Goal: Find specific page/section: Find specific page/section

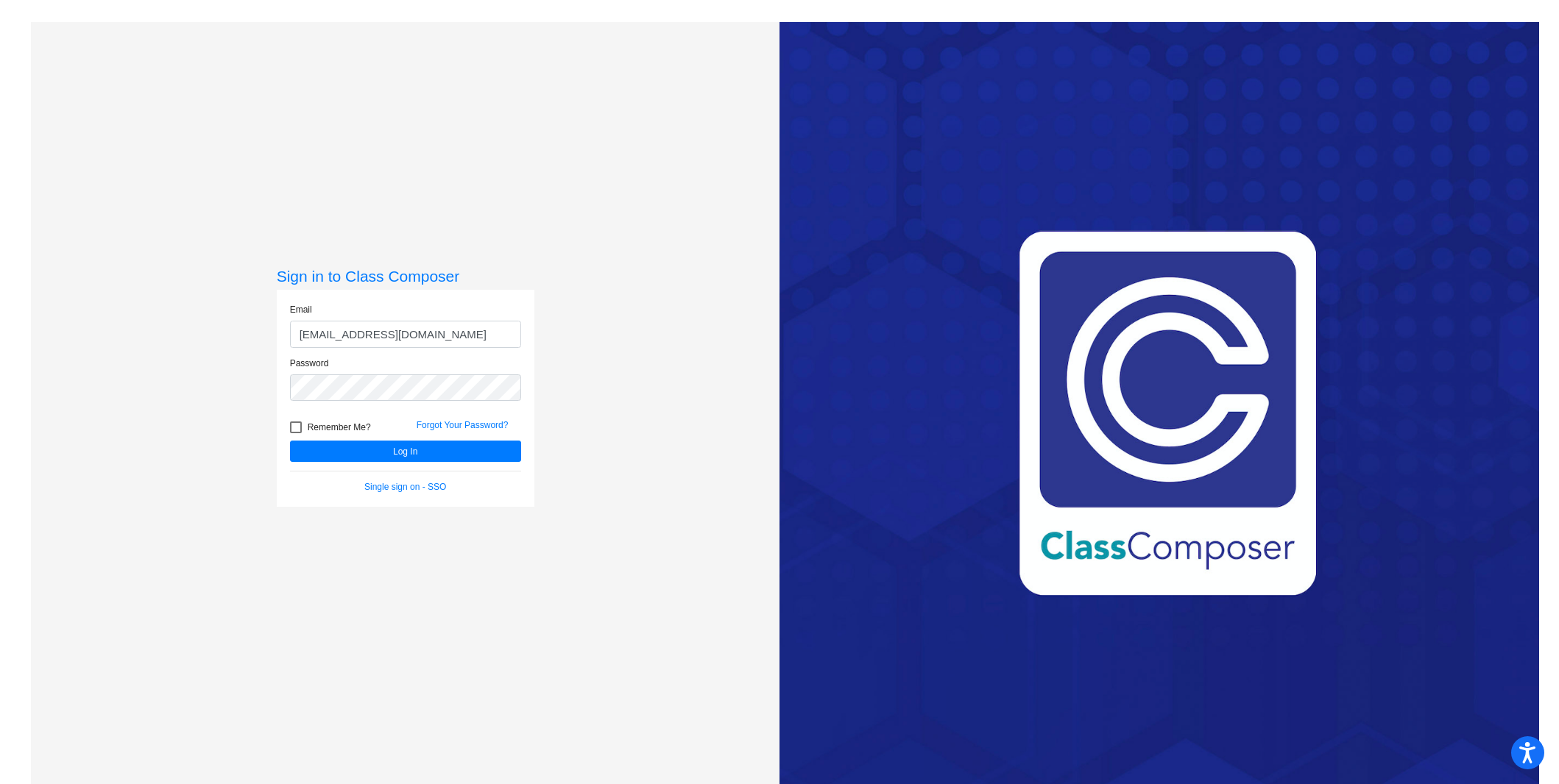
type input "[EMAIL_ADDRESS][DOMAIN_NAME]"
click at [290, 441] on button "Log In" at bounding box center [406, 452] width 231 height 22
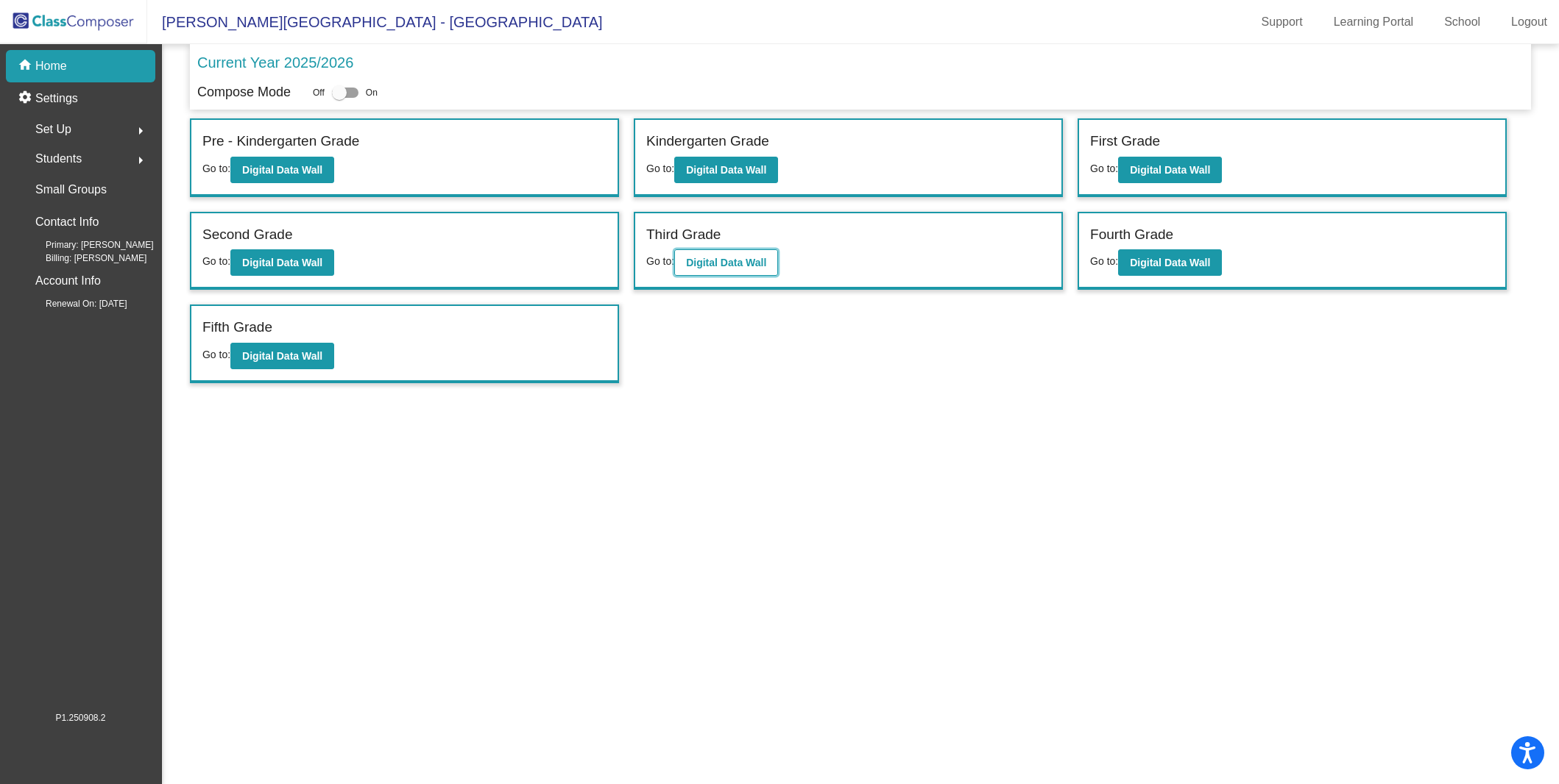
click at [730, 262] on b "Digital Data Wall" at bounding box center [726, 263] width 81 height 12
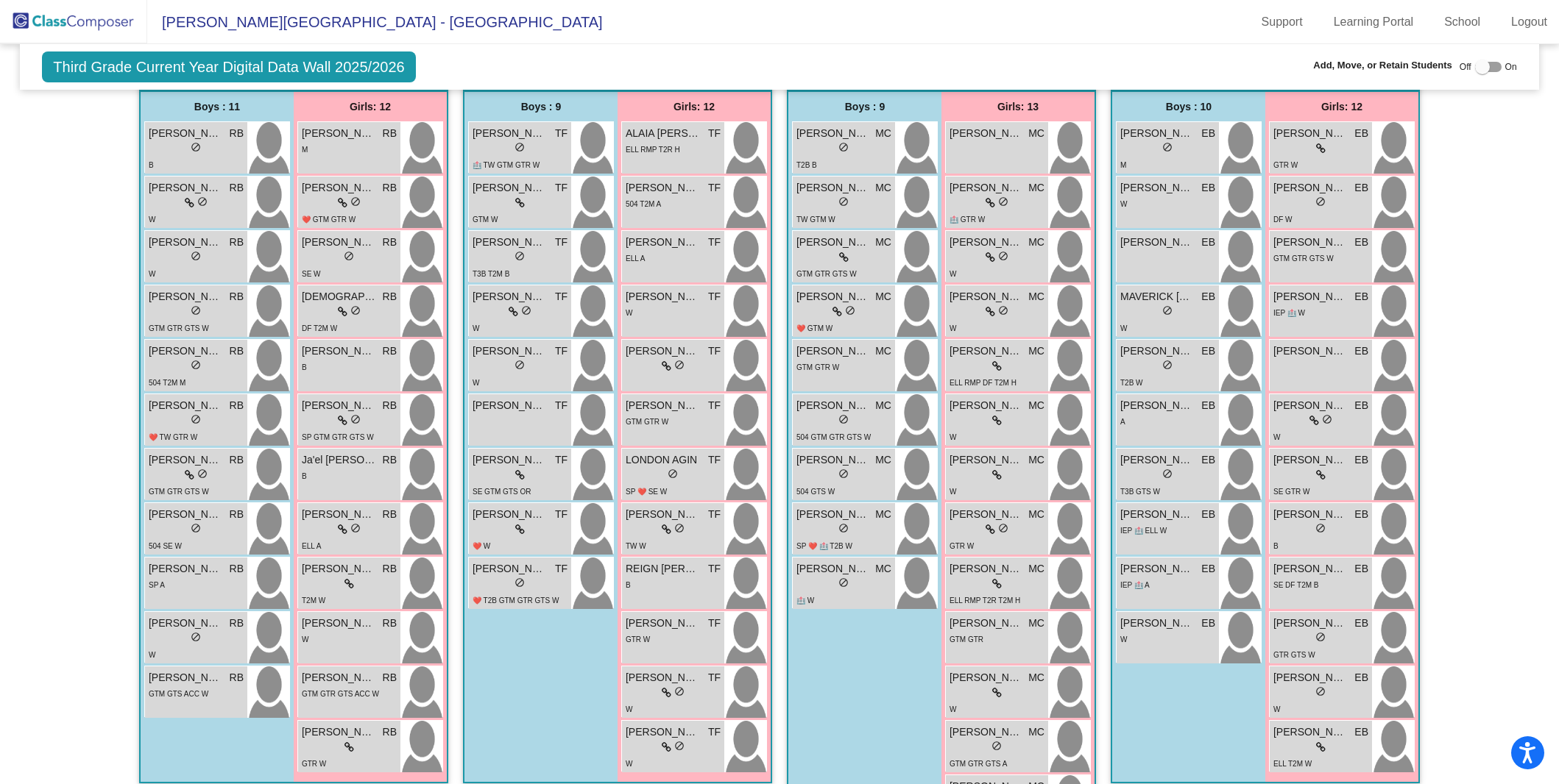
scroll to position [472, 0]
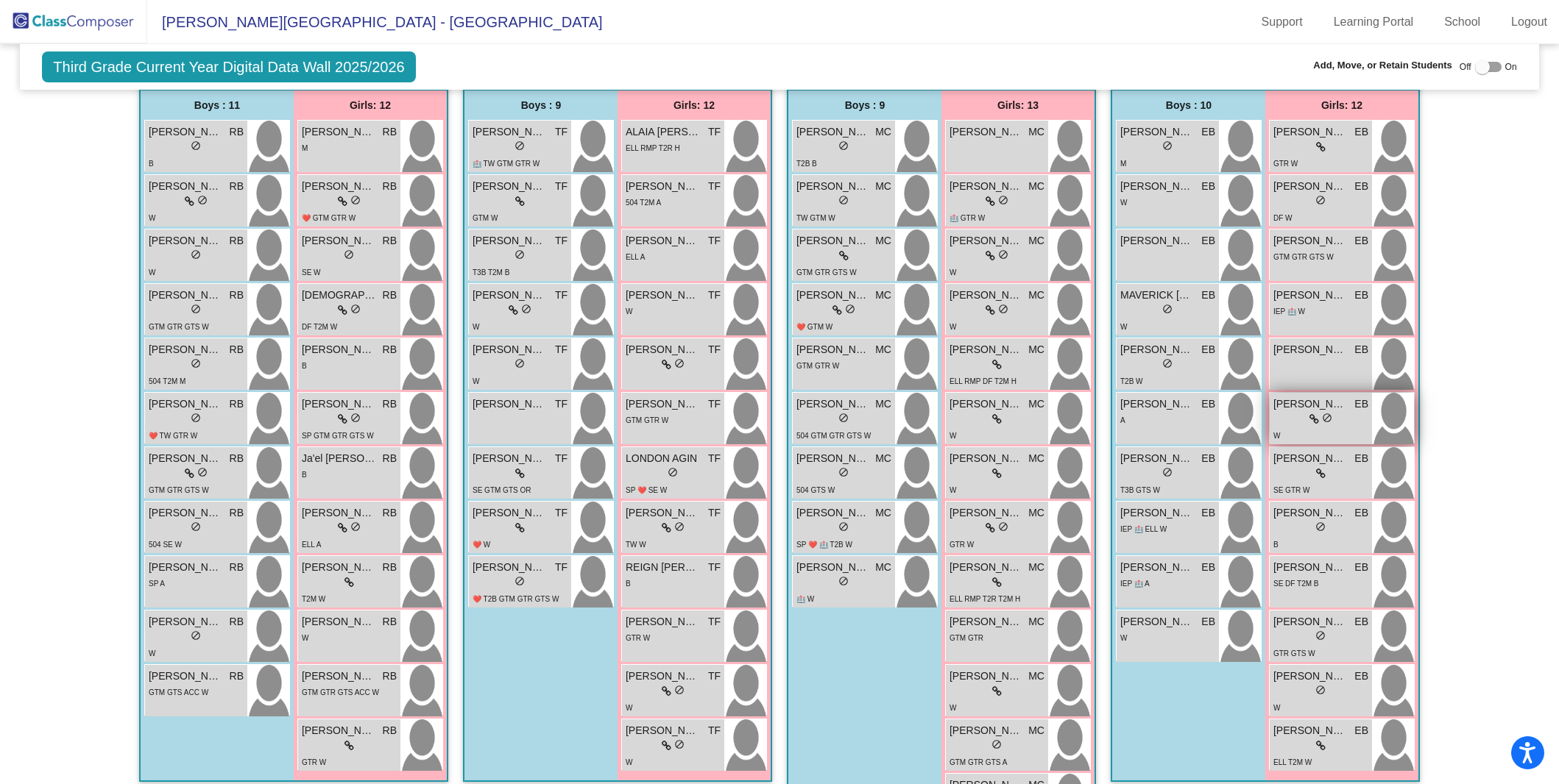
click at [1327, 413] on span "do_not_disturb_alt" at bounding box center [1327, 418] width 10 height 10
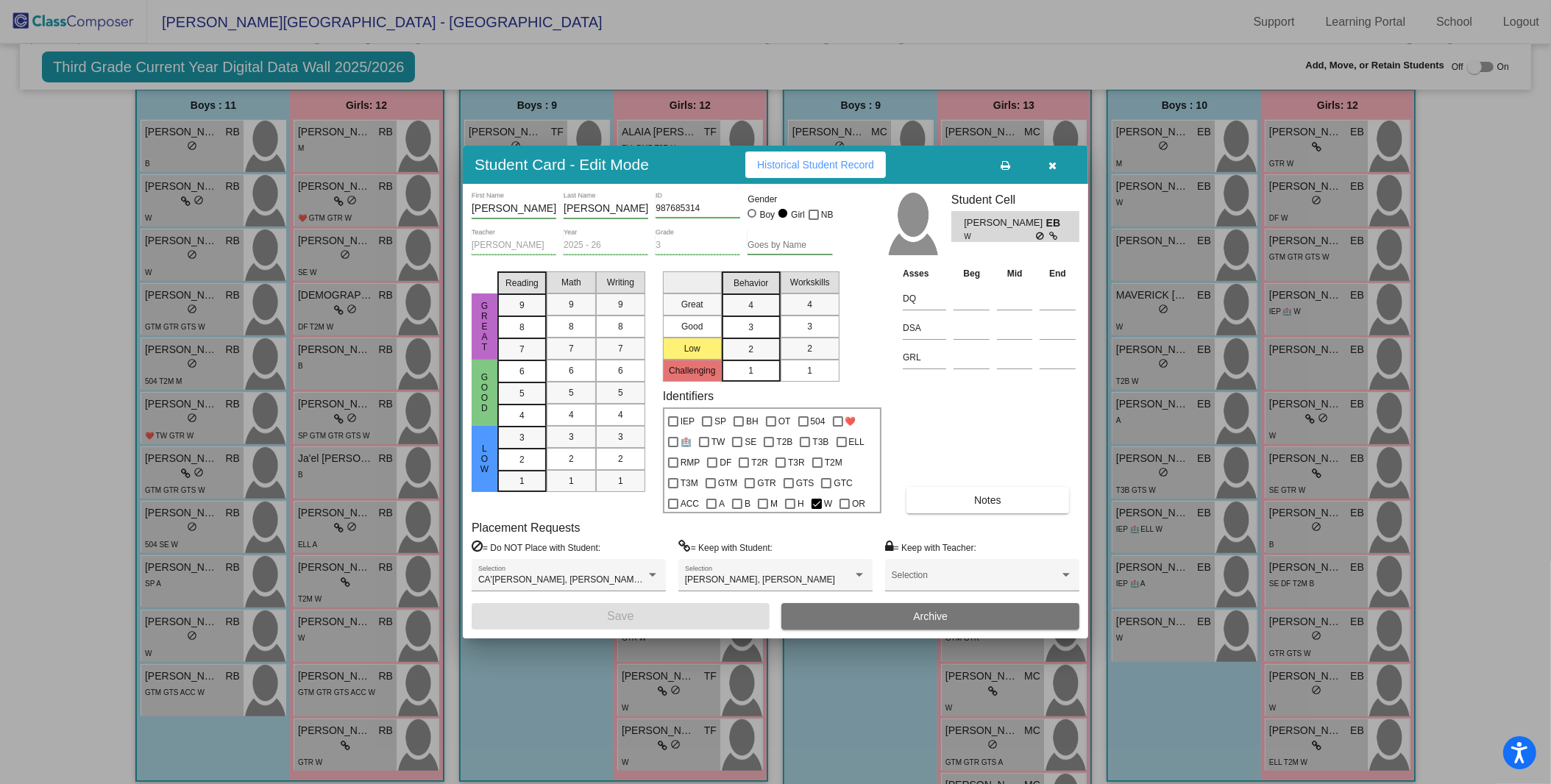
click at [1047, 166] on button "button" at bounding box center [1053, 165] width 47 height 27
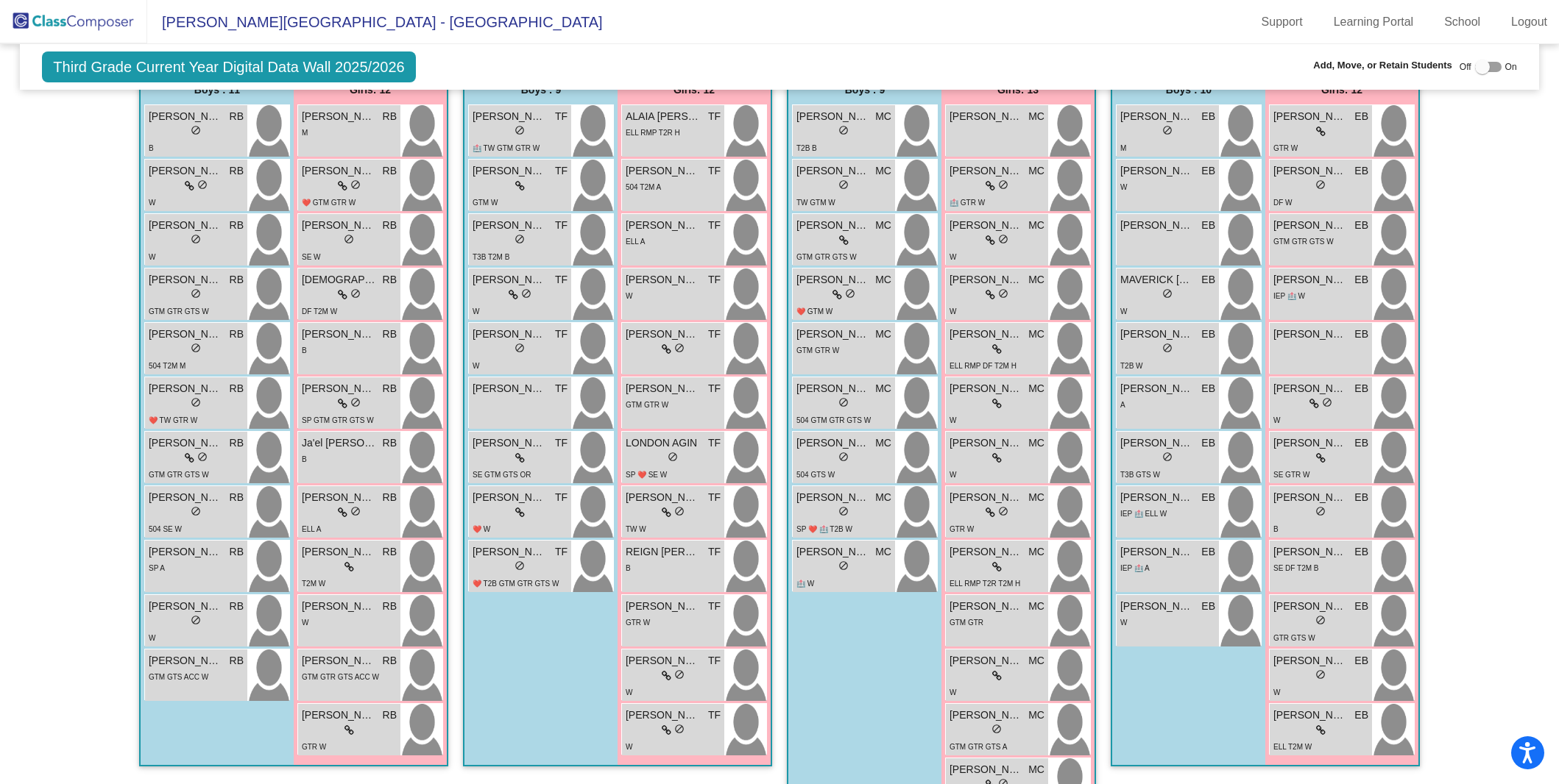
scroll to position [499, 0]
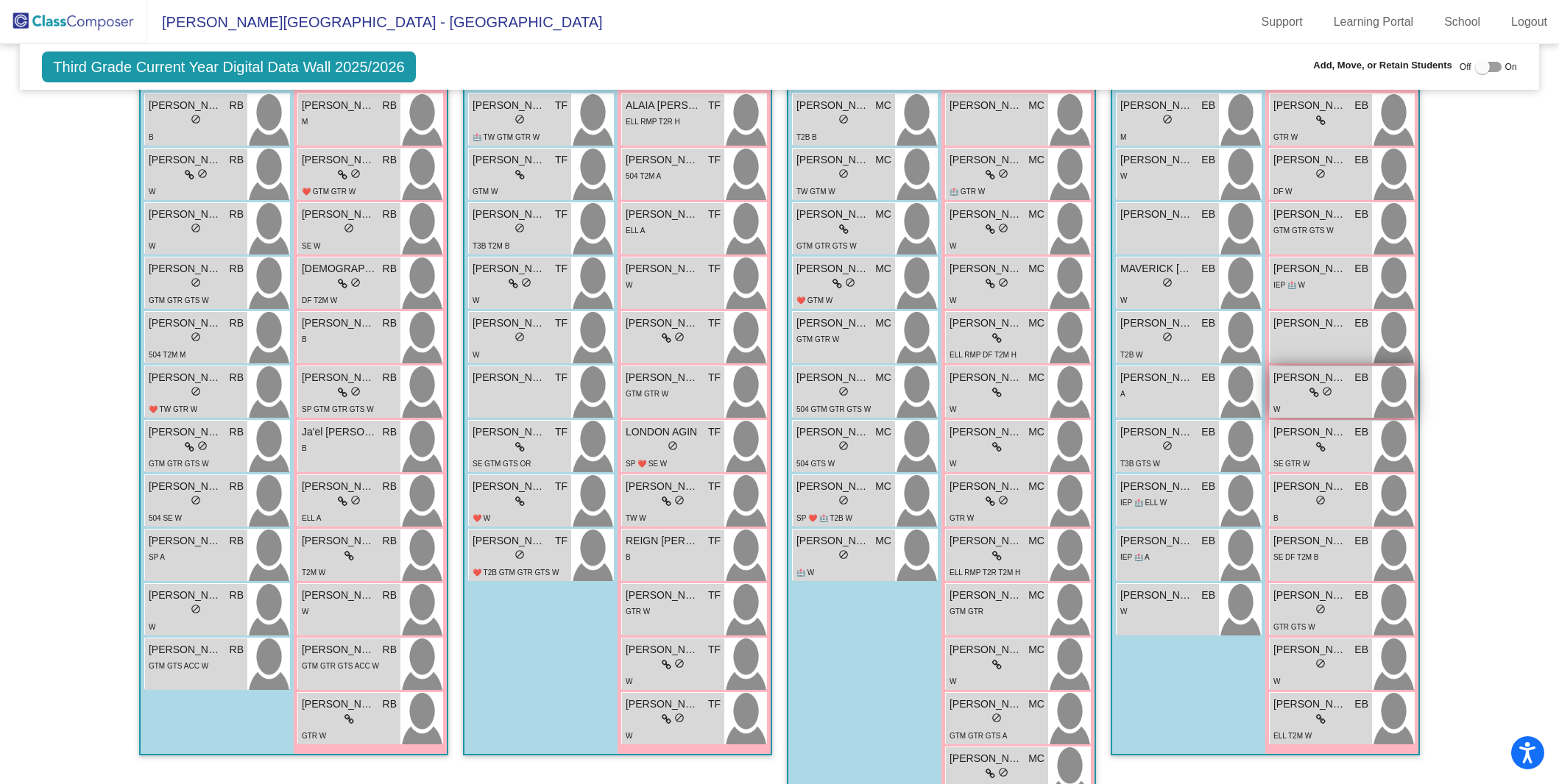
click at [1312, 391] on icon at bounding box center [1314, 392] width 10 height 10
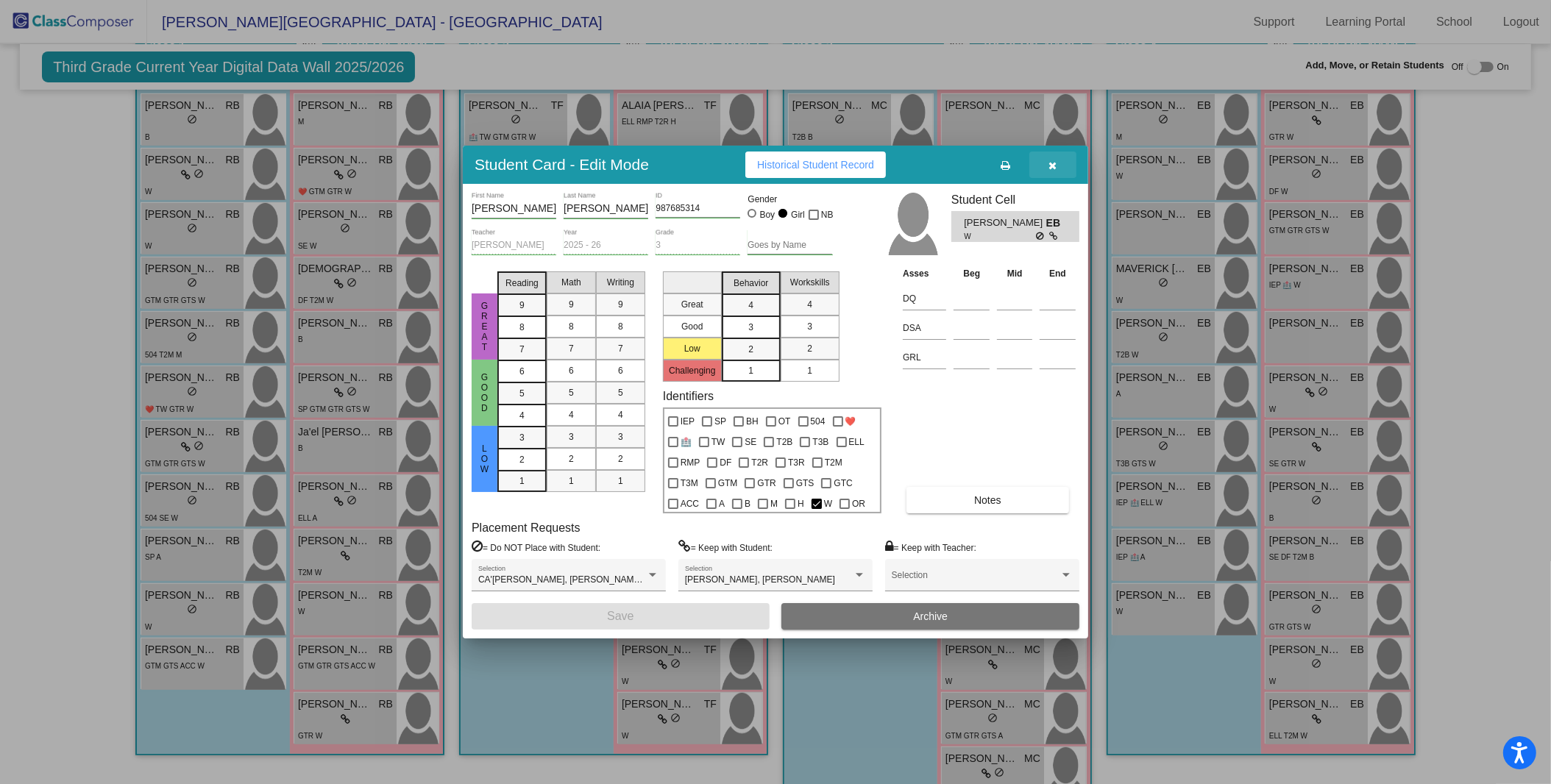
click at [1051, 164] on icon "button" at bounding box center [1053, 165] width 8 height 10
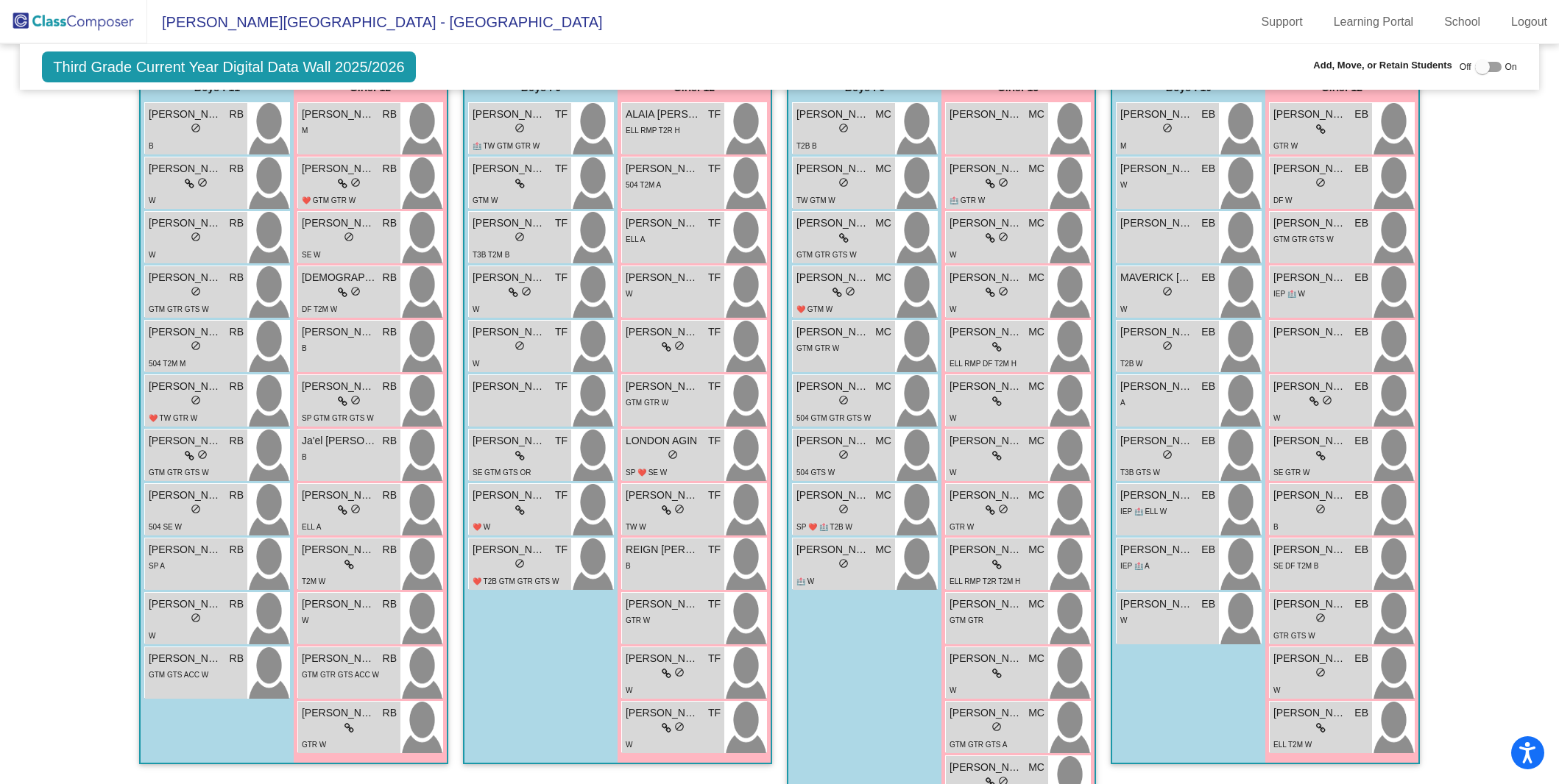
scroll to position [488, 0]
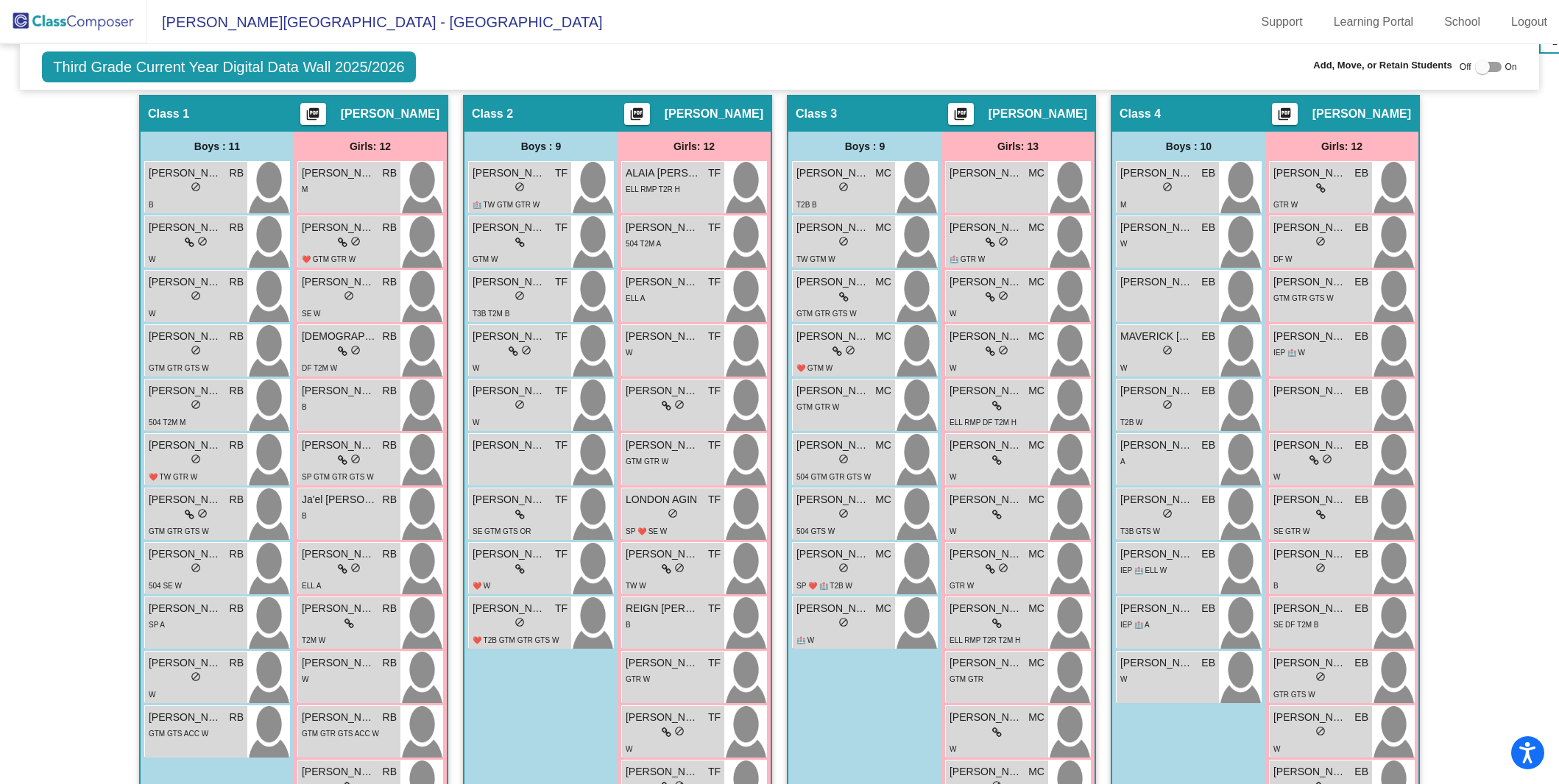
scroll to position [434, 0]
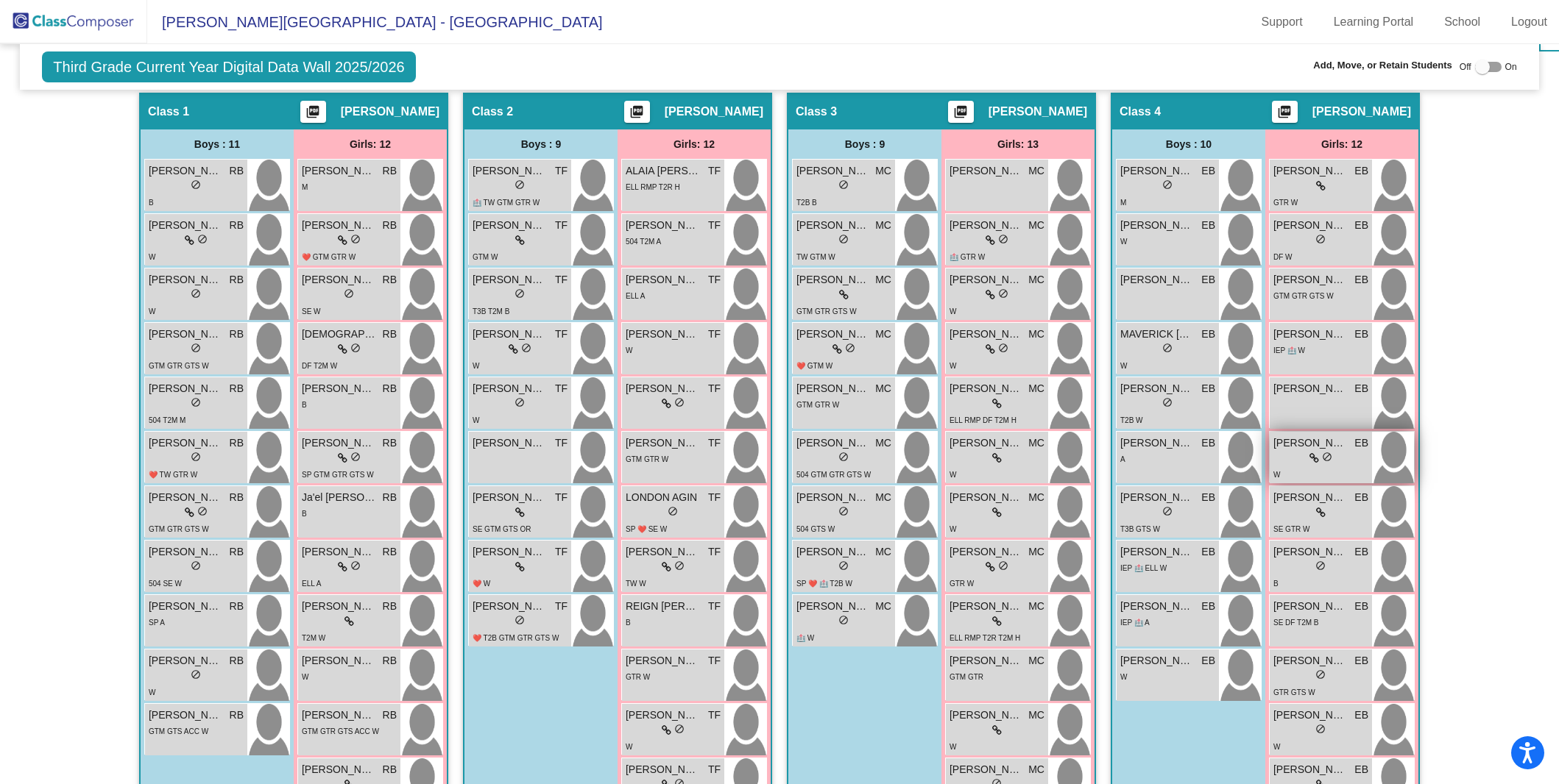
click at [1310, 455] on icon at bounding box center [1314, 458] width 10 height 10
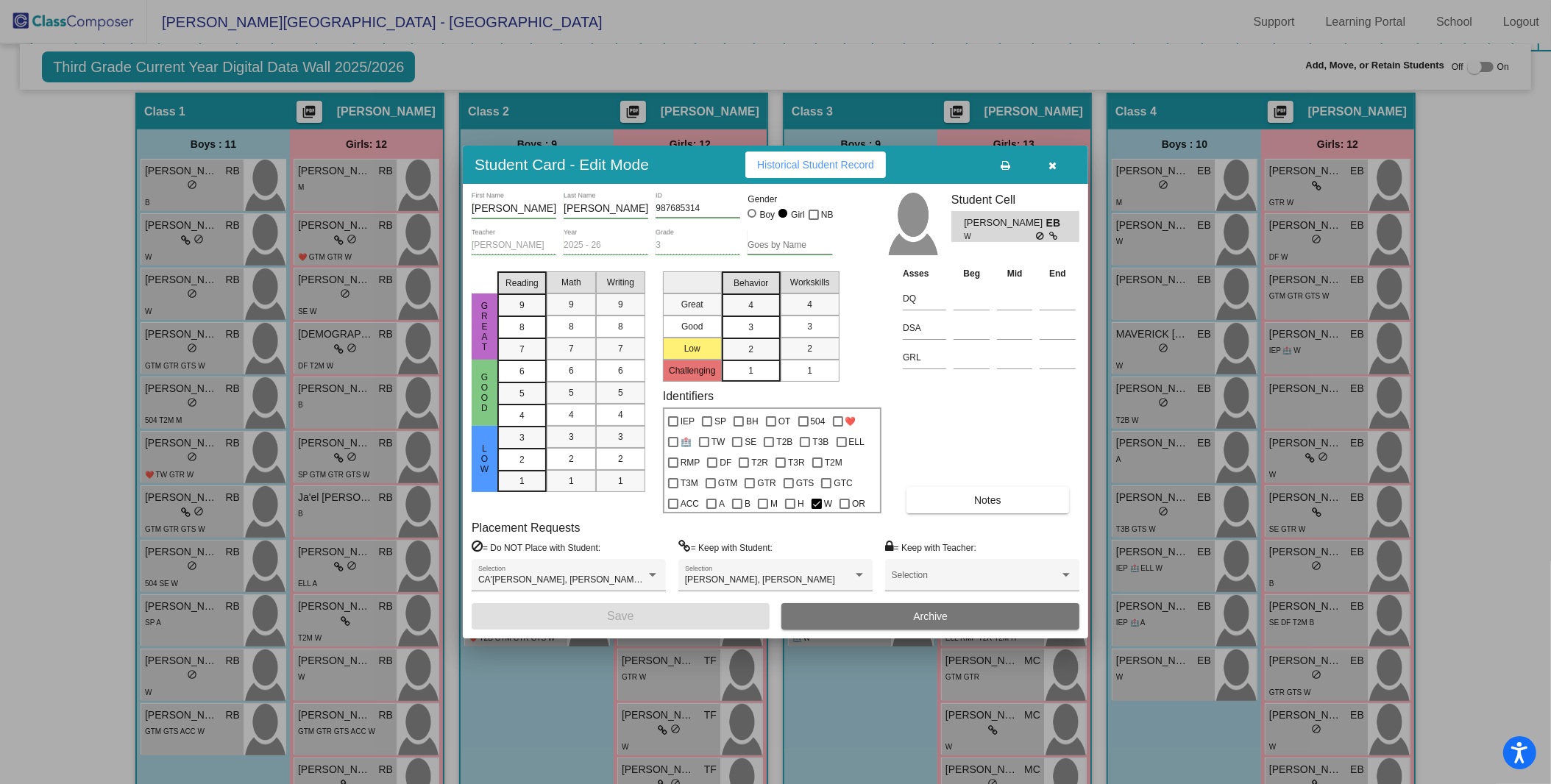
click at [1456, 586] on div at bounding box center [775, 392] width 1551 height 784
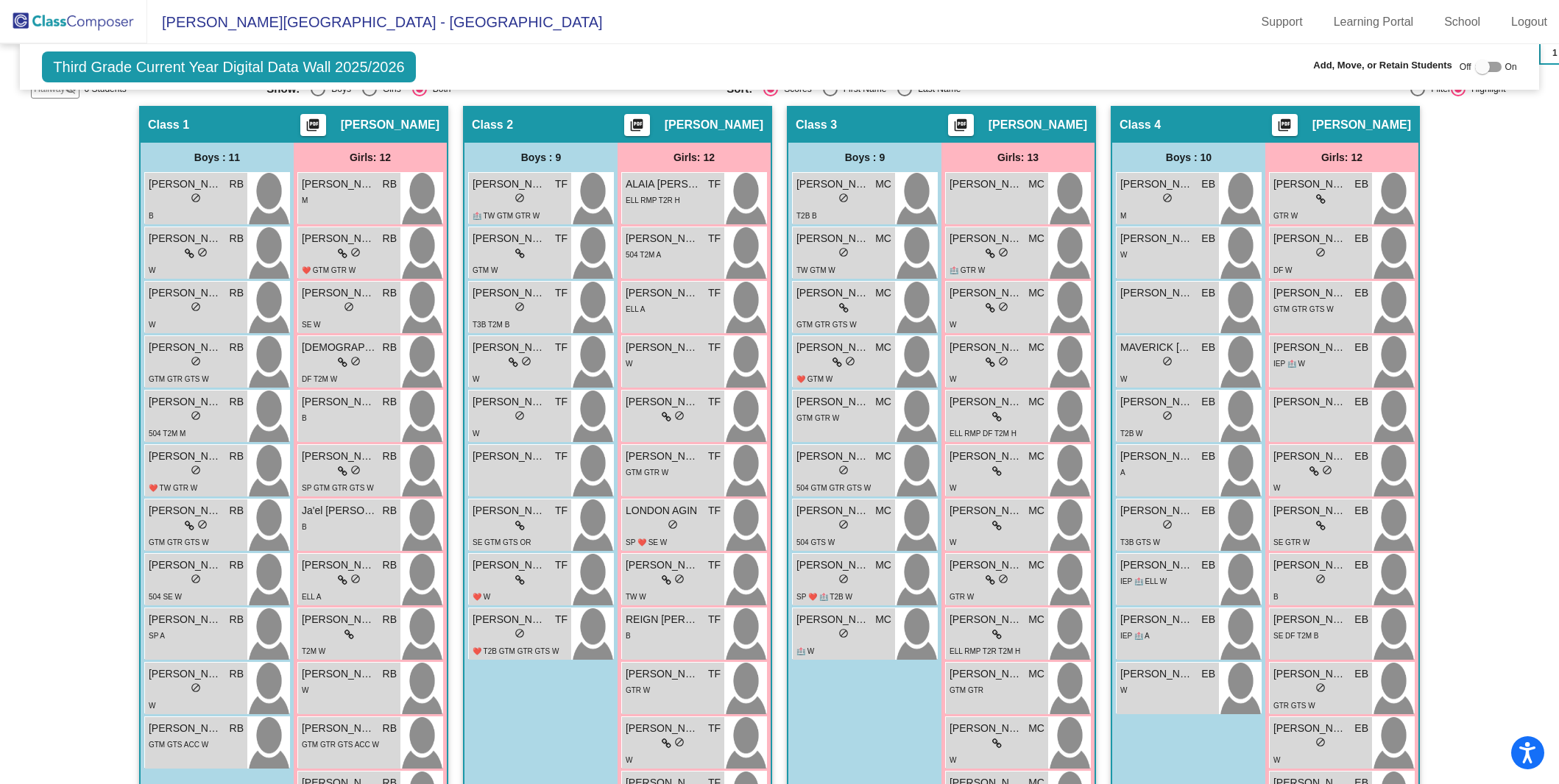
scroll to position [428, 0]
